Goal: Task Accomplishment & Management: Manage account settings

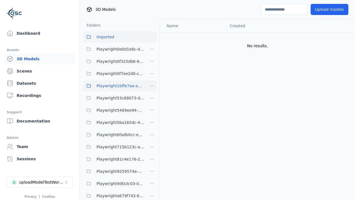
click at [114, 86] on span "Playwright1bffe7aa-a2d6-48ff-926d-a47ed35bd152" at bounding box center [121, 85] width 48 height 7
click at [331, 9] on button "Upload models" at bounding box center [330, 9] width 38 height 11
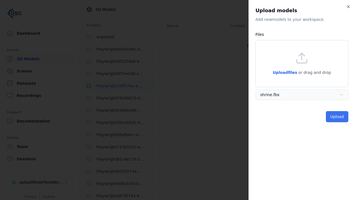
click at [338, 117] on button "Upload" at bounding box center [337, 116] width 22 height 11
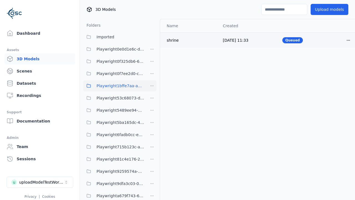
click at [348, 40] on html "Support Dashboard Assets 3D Models Scenes Datasets Recordings Support Documenta…" at bounding box center [177, 100] width 355 height 200
click at [336, 62] on div "Delete" at bounding box center [336, 61] width 33 height 9
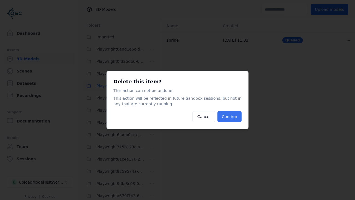
click at [230, 117] on button "Confirm" at bounding box center [229, 116] width 24 height 11
